Goal: Transaction & Acquisition: Book appointment/travel/reservation

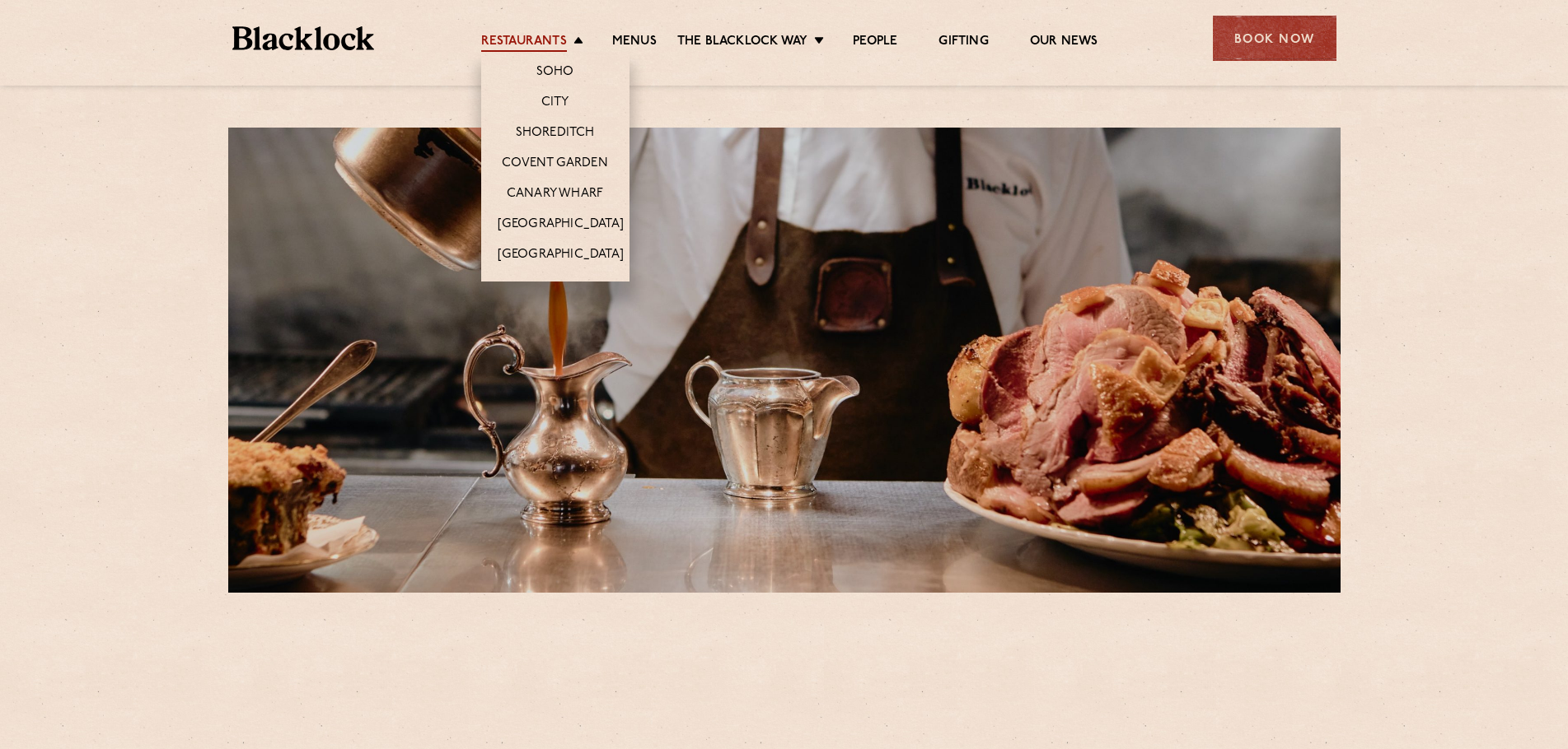
click at [519, 44] on link "Restaurants" at bounding box center [524, 43] width 85 height 18
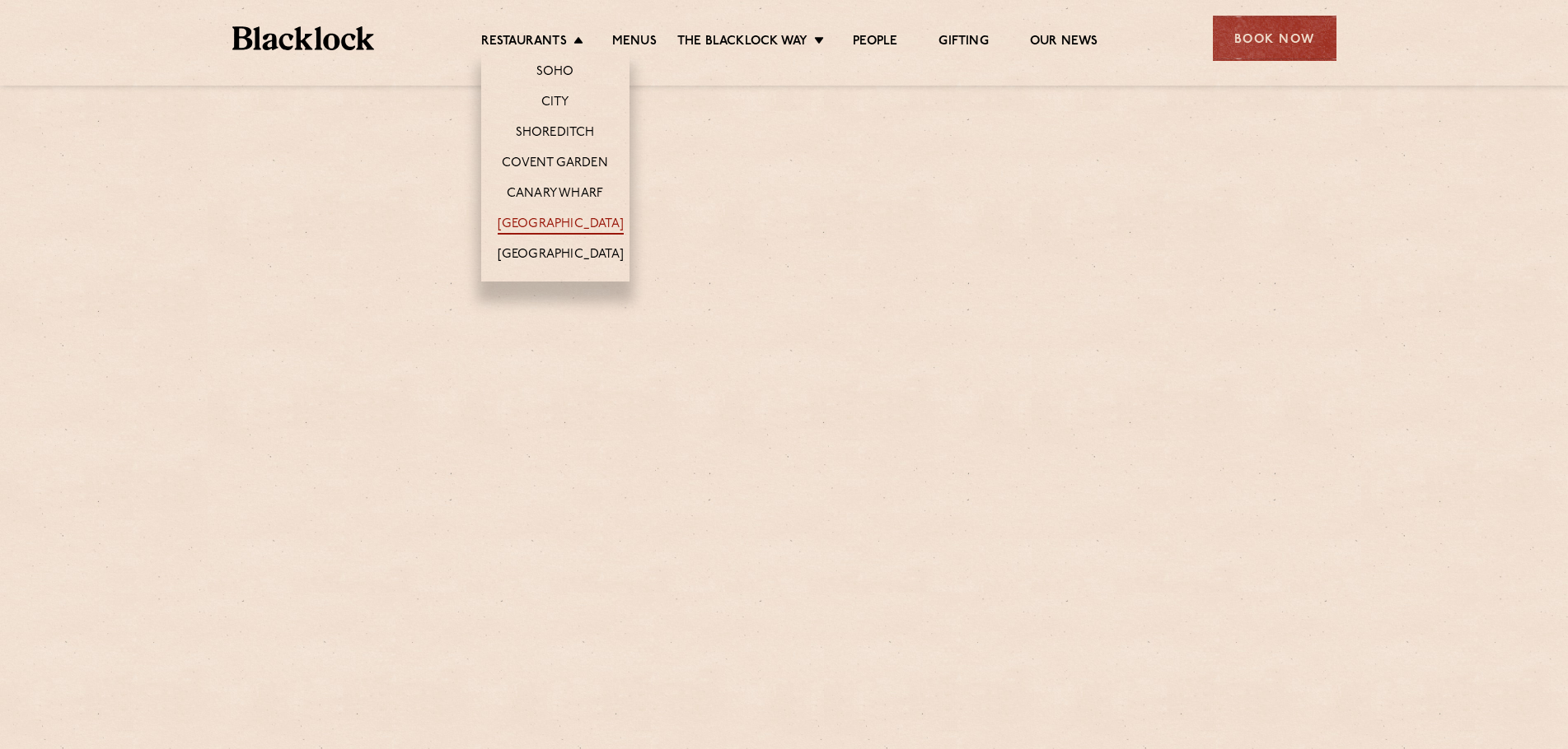
click at [551, 223] on link "[GEOGRAPHIC_DATA]" at bounding box center [561, 225] width 126 height 18
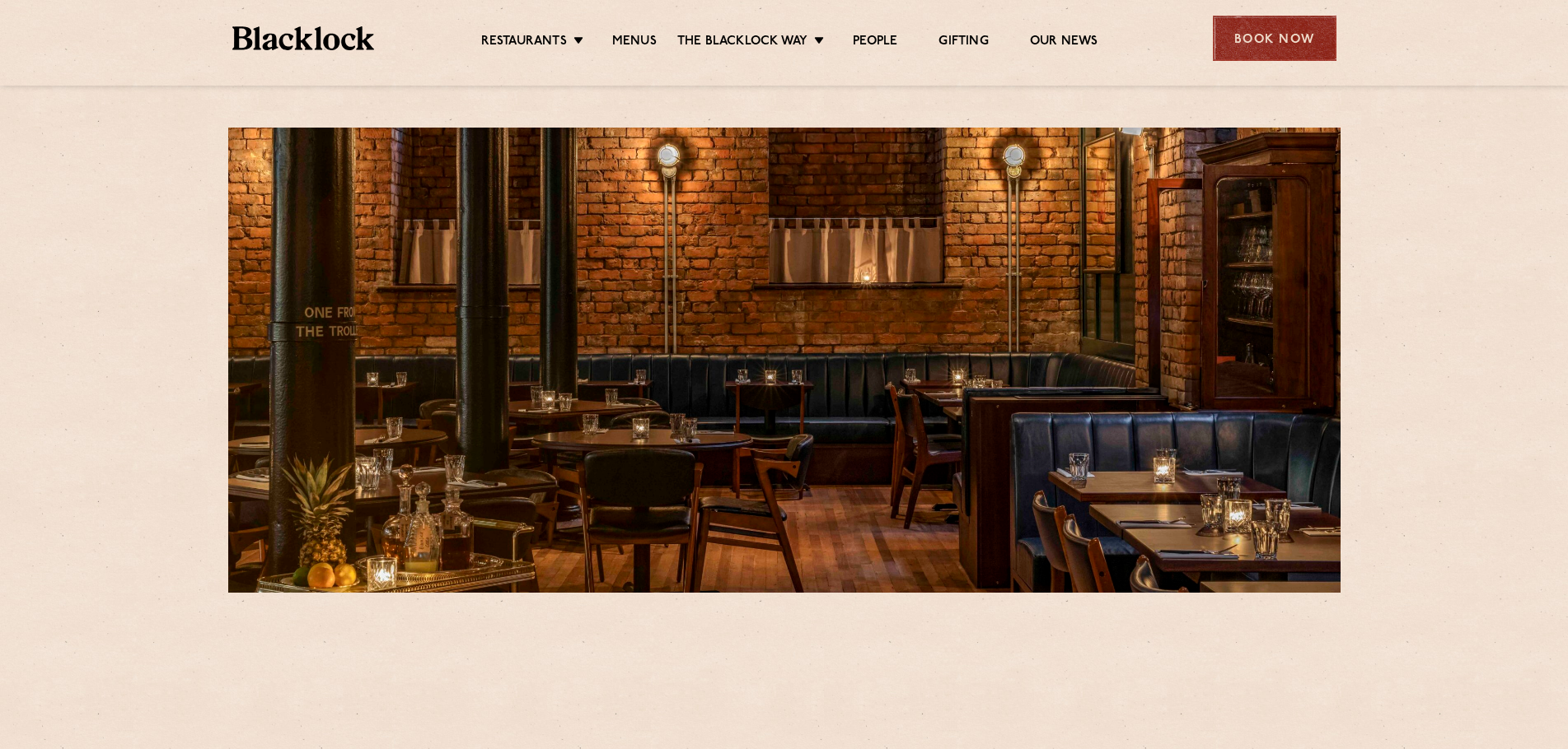
click at [1261, 45] on div "Book Now" at bounding box center [1275, 38] width 124 height 45
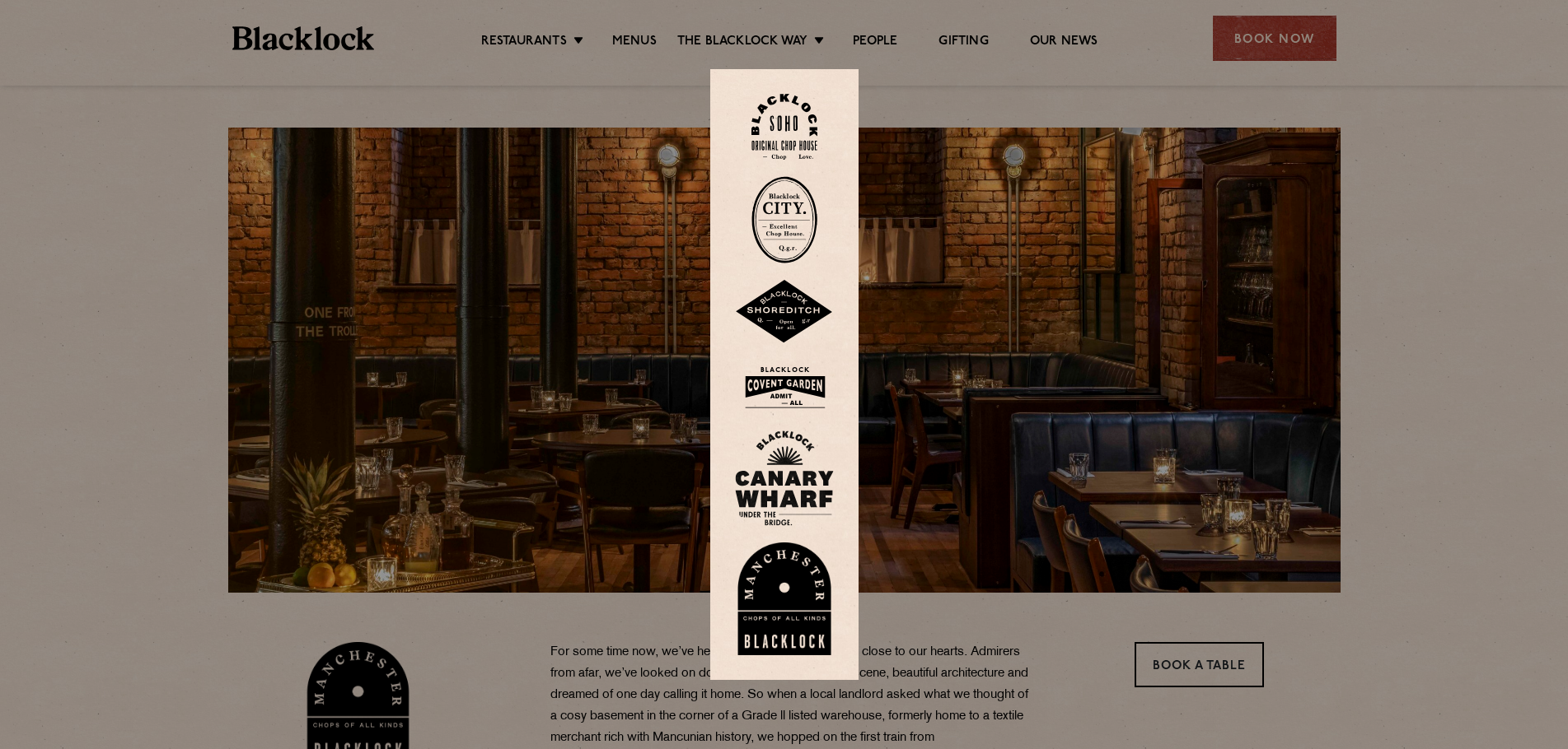
click at [771, 602] on img at bounding box center [784, 599] width 99 height 114
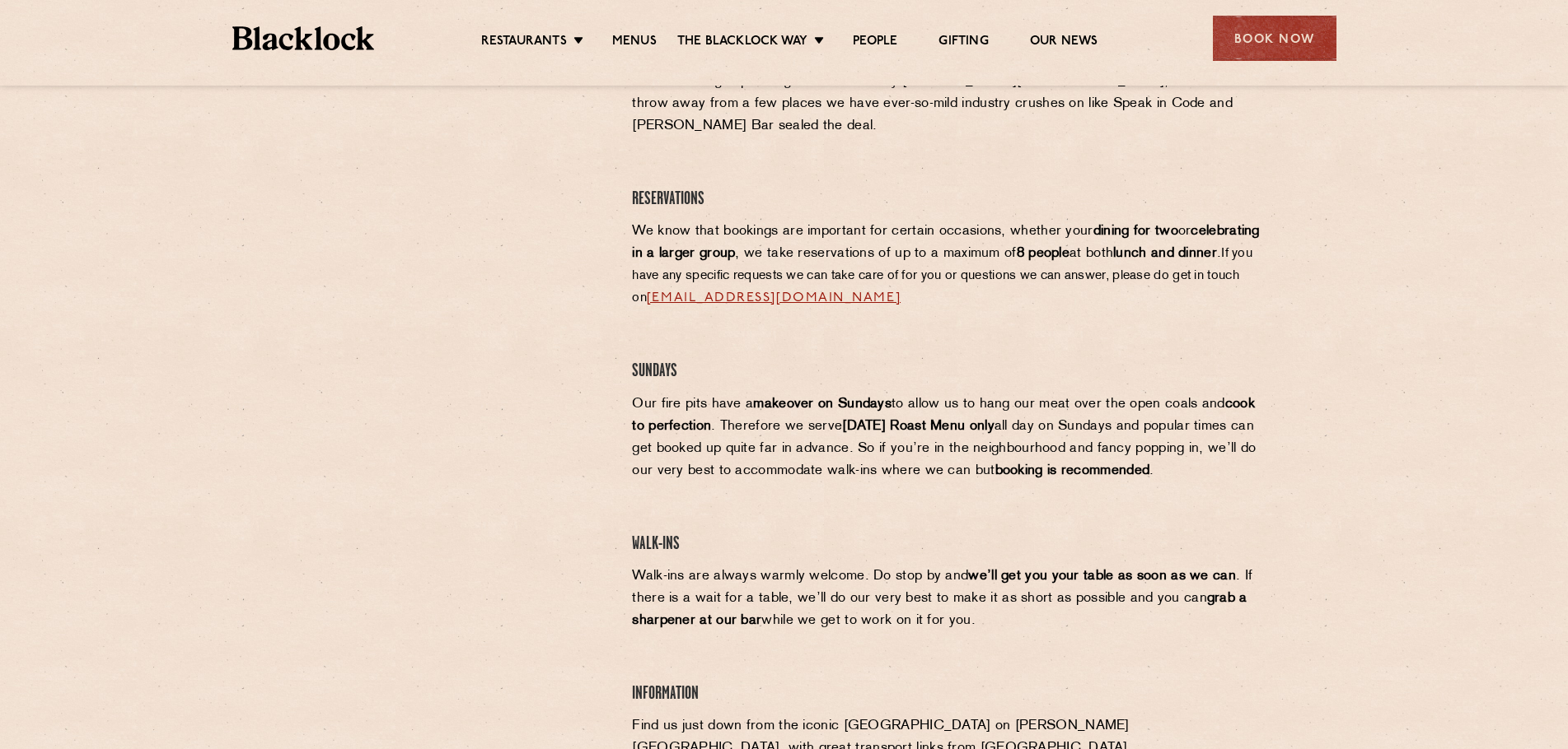
scroll to position [741, 0]
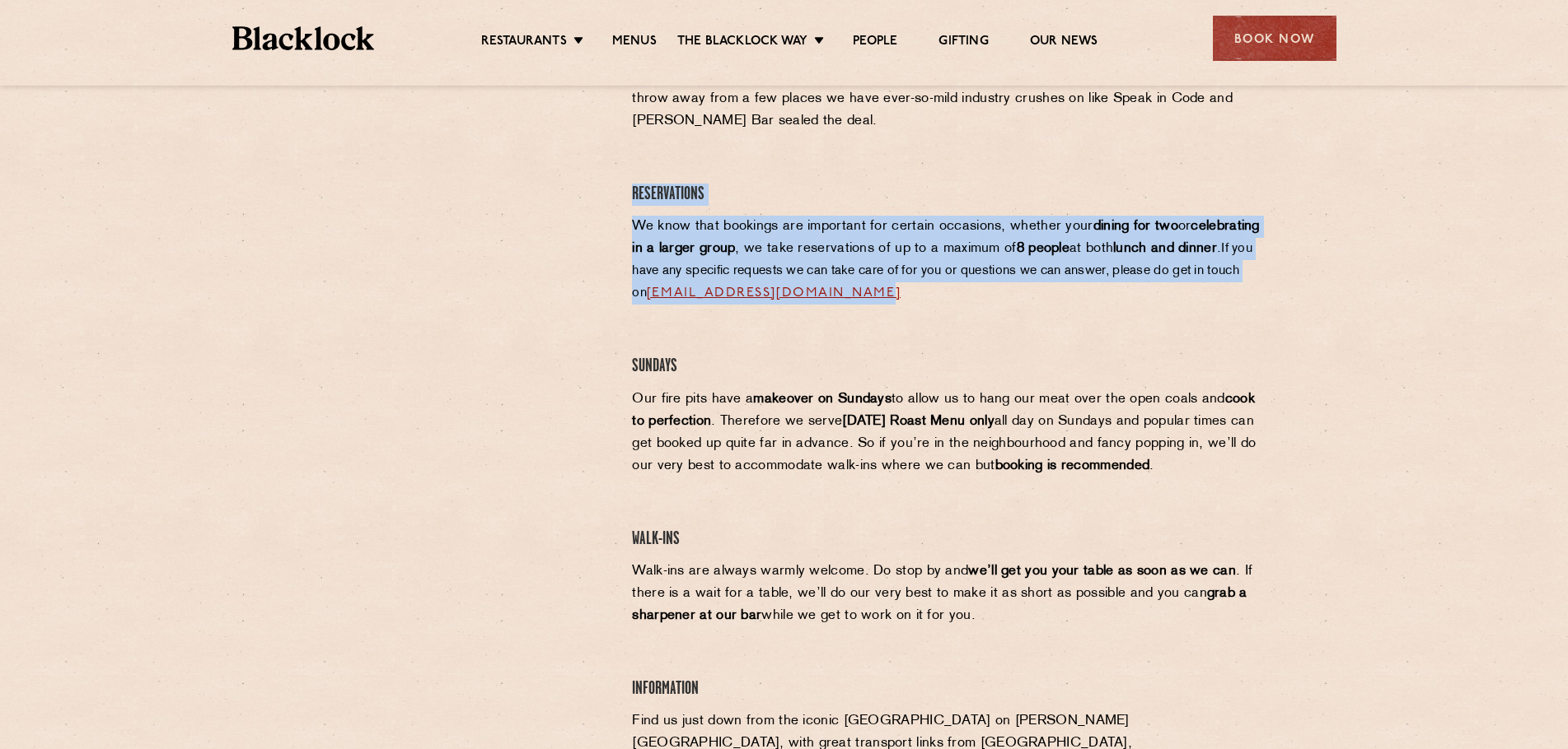
drag, startPoint x: 635, startPoint y: 172, endPoint x: 1212, endPoint y: 273, distance: 585.8
click at [1212, 273] on div "Manchester Reservations For some time now, we’ve held Manchester close to our h…" at bounding box center [948, 389] width 657 height 976
click at [1212, 273] on p "We know that bookings are important for certain occasions, whether your dining …" at bounding box center [947, 260] width 632 height 89
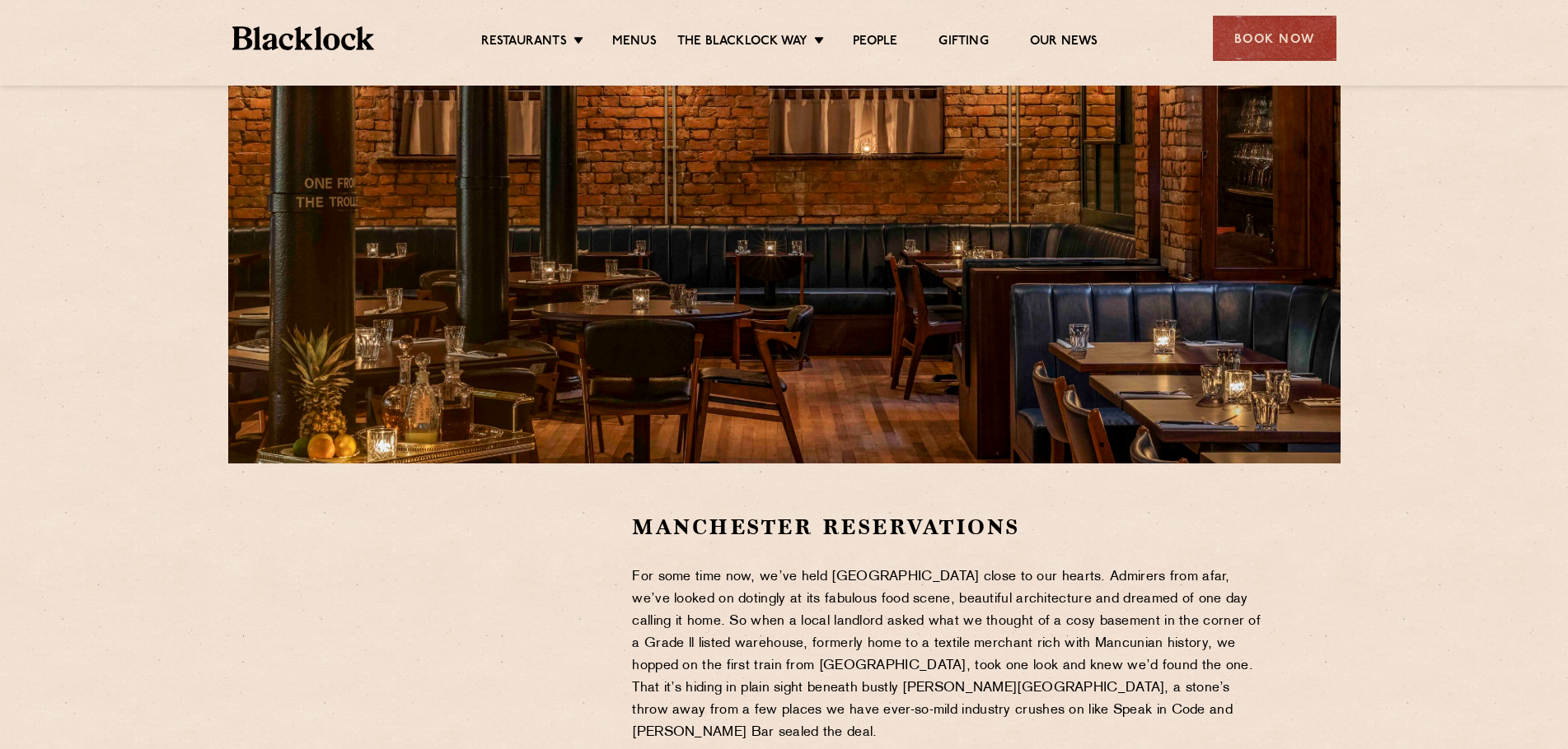
scroll to position [0, 0]
